Goal: Task Accomplishment & Management: Manage account settings

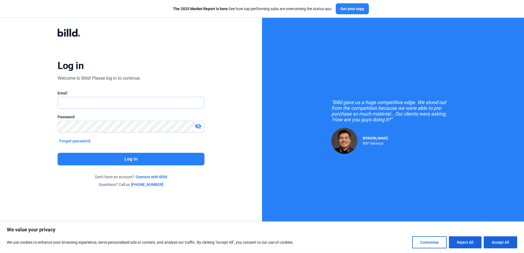
type input "[PERSON_NAME][EMAIL_ADDRESS][DOMAIN_NAME]"
click at [145, 157] on button "Log in" at bounding box center [131, 159] width 147 height 13
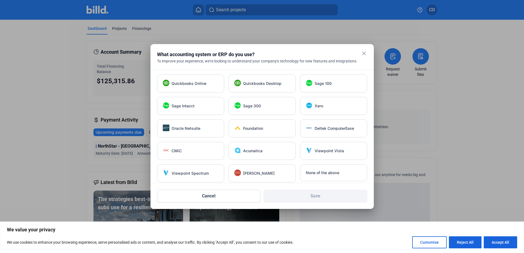
click at [365, 54] on mat-icon "close" at bounding box center [364, 53] width 7 height 7
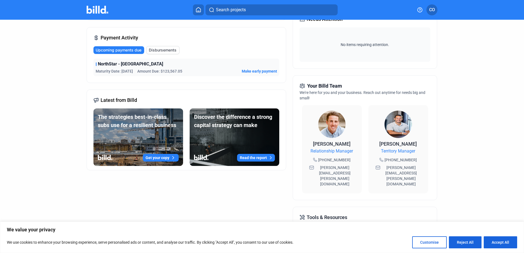
scroll to position [91, 0]
